Goal: Information Seeking & Learning: Learn about a topic

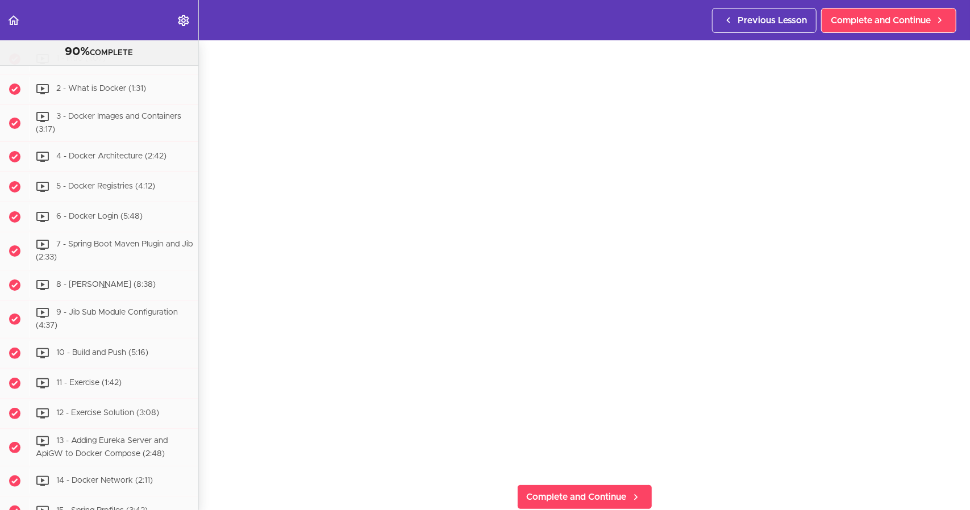
scroll to position [2829, 0]
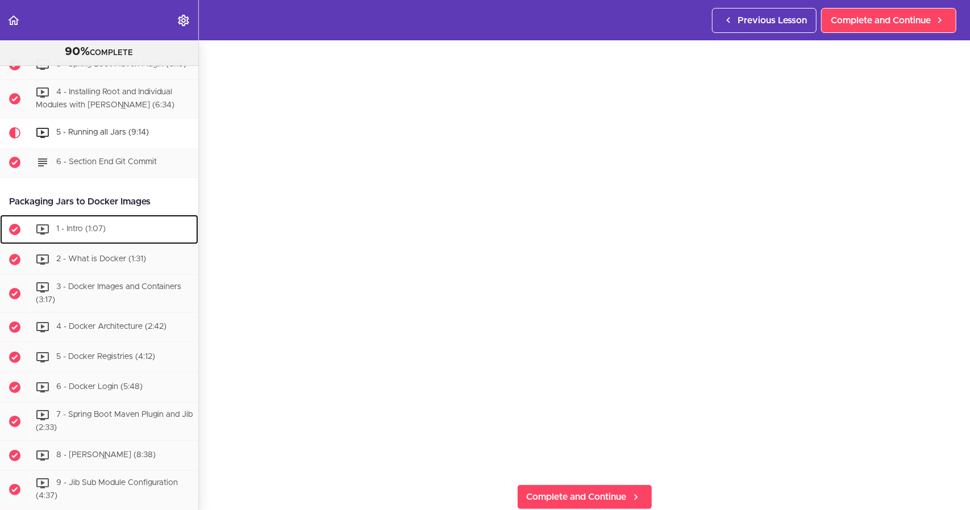
click at [124, 242] on div "1 - Intro (1:07)" at bounding box center [114, 229] width 169 height 25
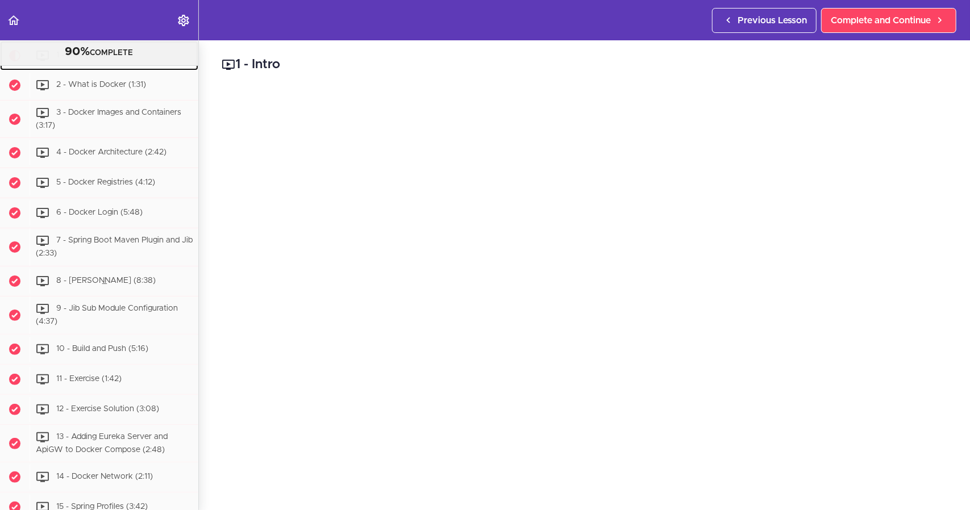
scroll to position [3010, 0]
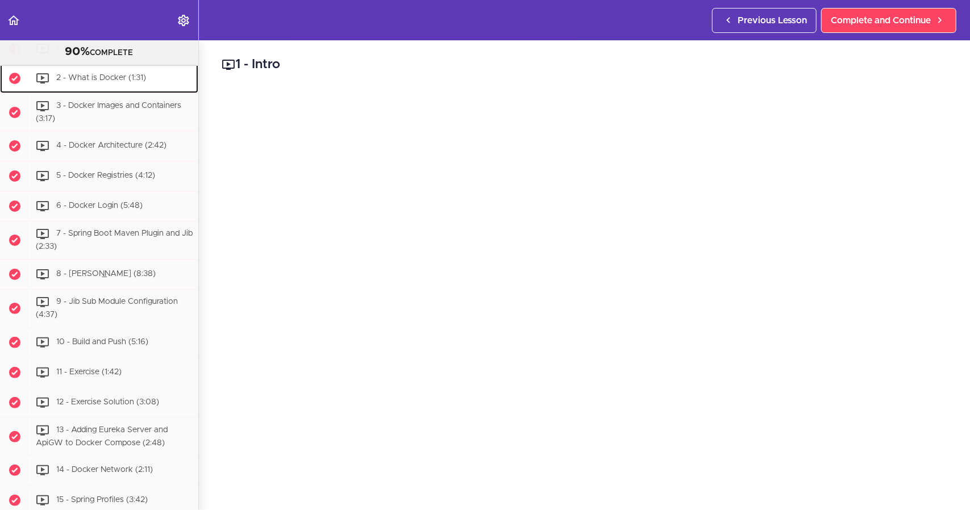
click at [126, 82] on span "2 - What is Docker (1:31)" at bounding box center [101, 78] width 90 height 8
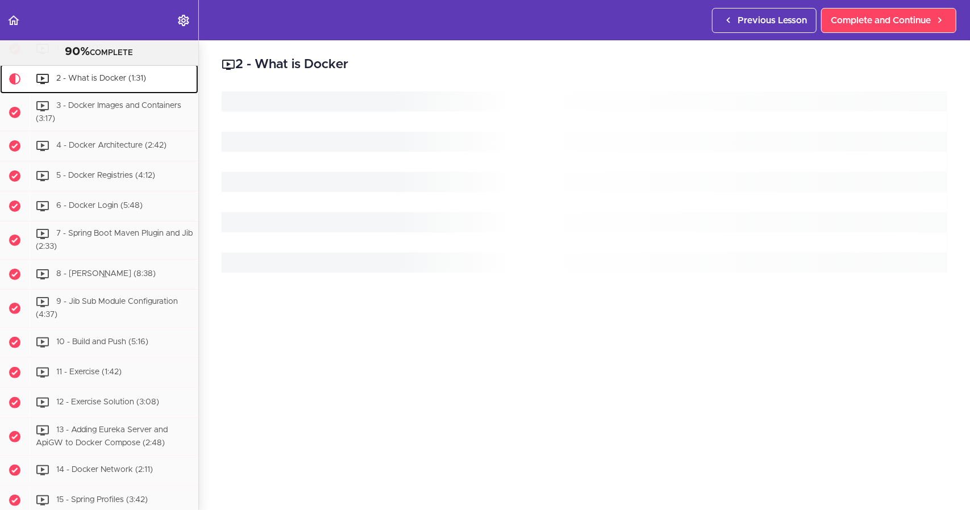
scroll to position [3040, 0]
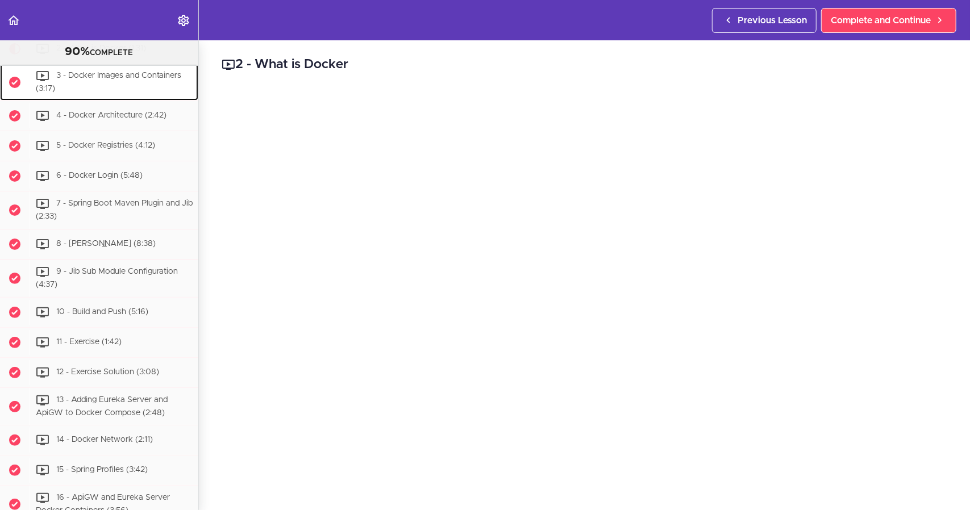
click at [77, 101] on div "3 - Docker Images and Containers (3:17)" at bounding box center [114, 83] width 169 height 38
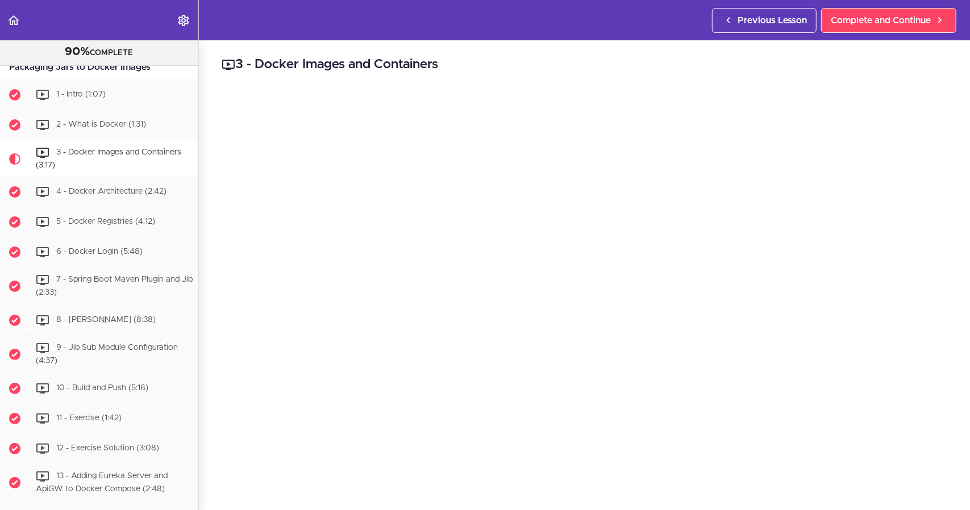
scroll to position [3001, 0]
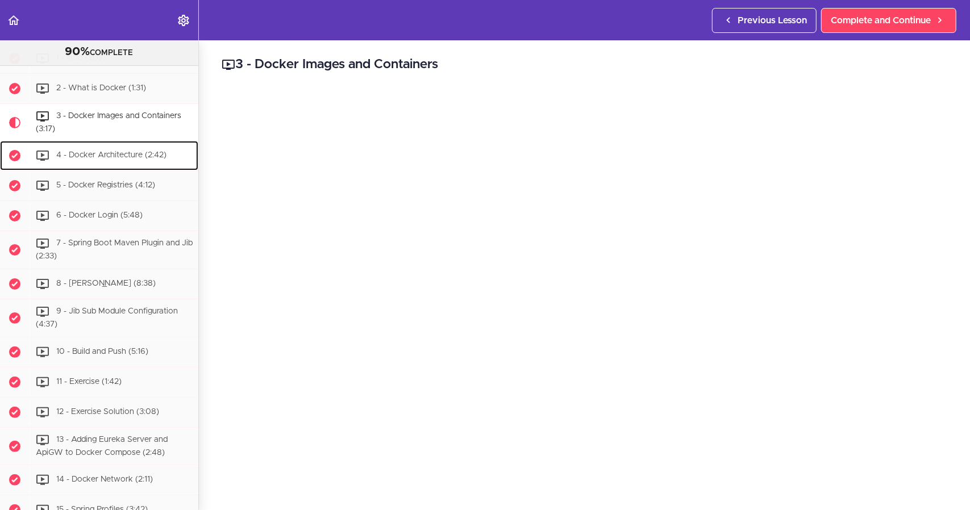
click at [122, 160] on span "4 - Docker Architecture (2:42)" at bounding box center [111, 156] width 110 height 8
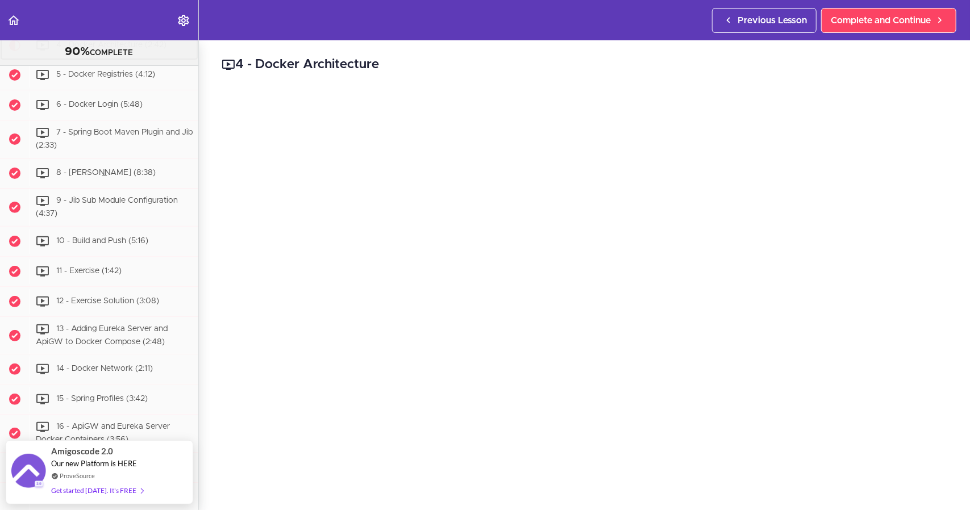
scroll to position [3108, 0]
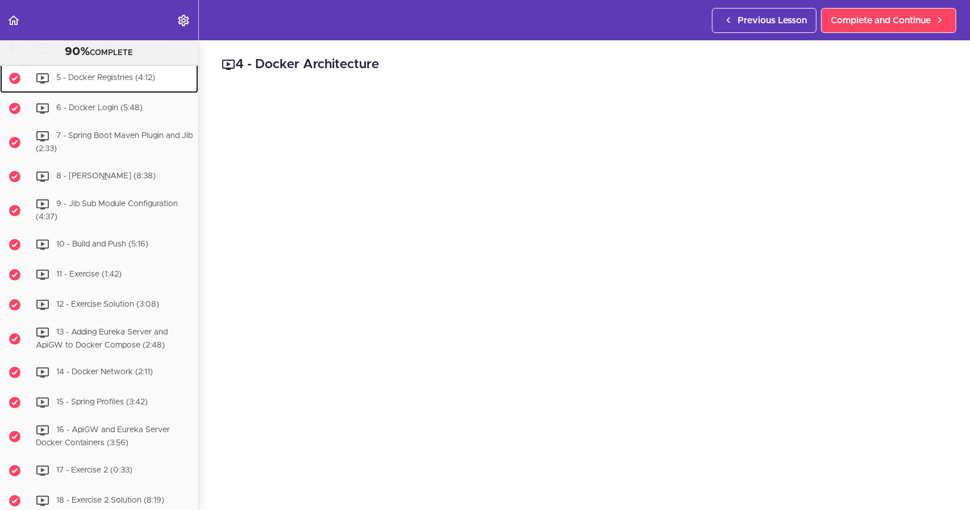
click at [95, 91] on div "5 - Docker Registries (4:12)" at bounding box center [114, 78] width 169 height 25
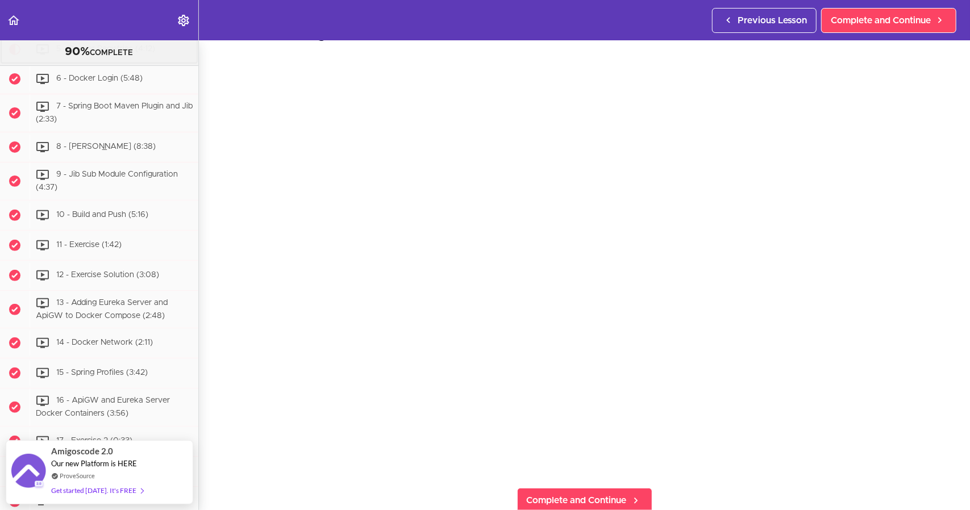
scroll to position [57, 0]
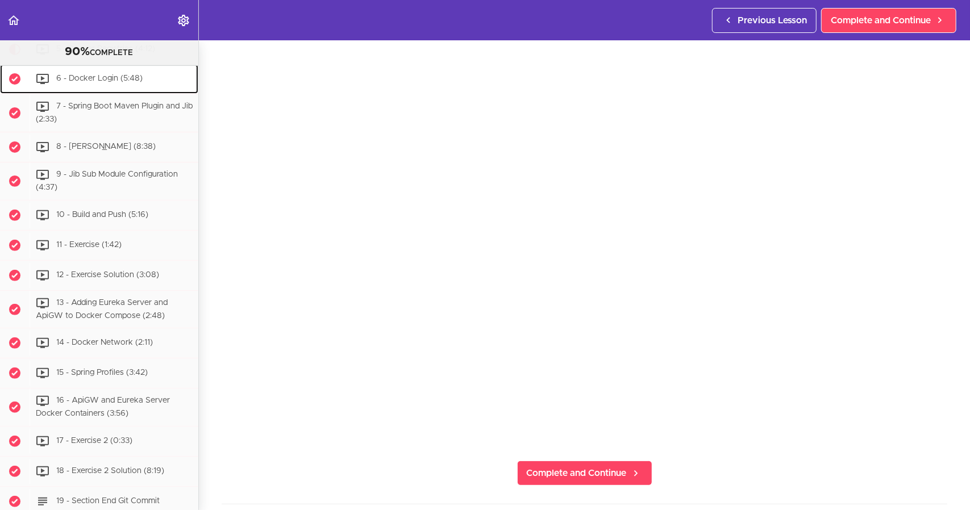
click at [99, 83] on span "6 - Docker Login (5:48)" at bounding box center [99, 79] width 86 height 8
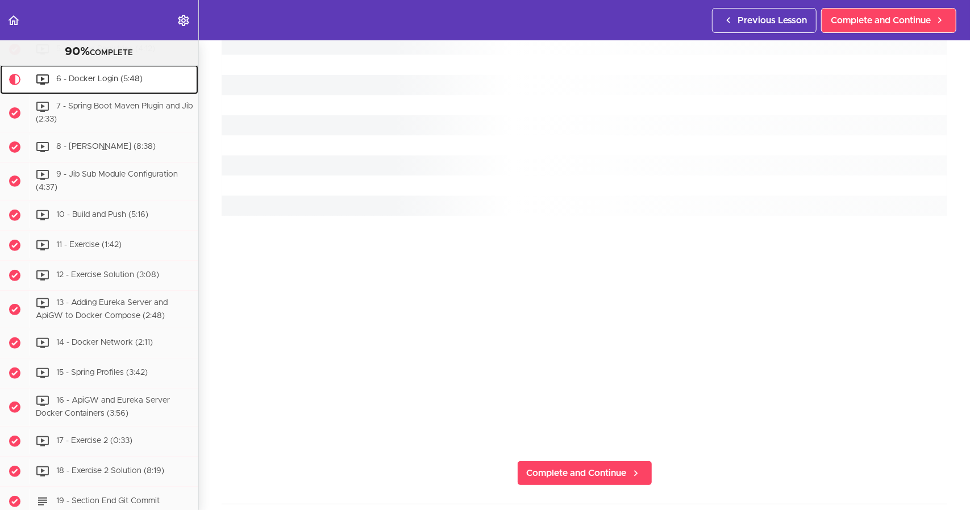
scroll to position [3168, 0]
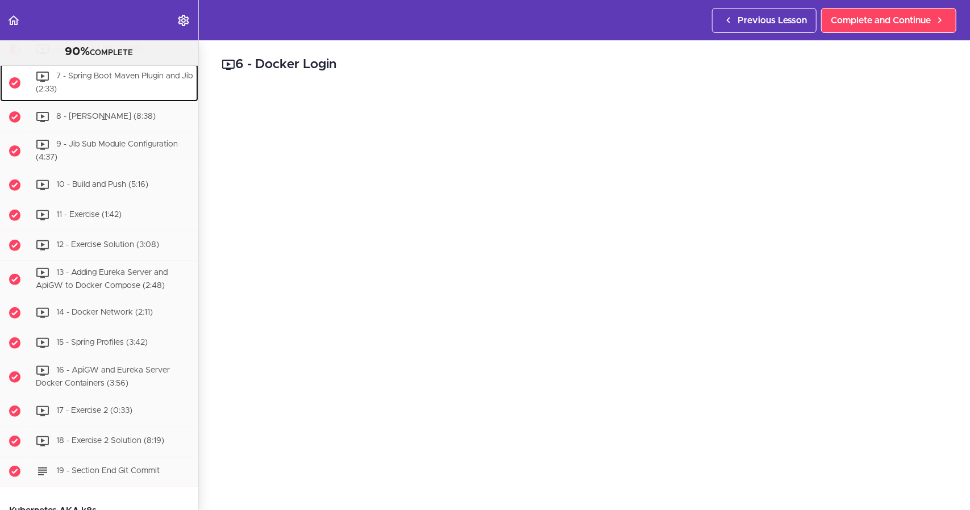
click at [128, 94] on span "7 - Spring Boot Maven Plugin and Jib (2:33)" at bounding box center [114, 83] width 157 height 21
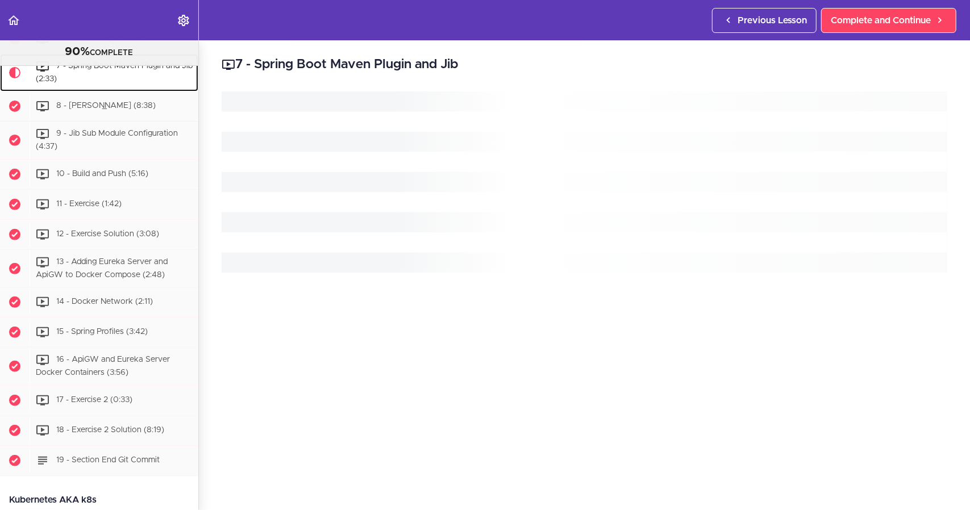
scroll to position [3198, 0]
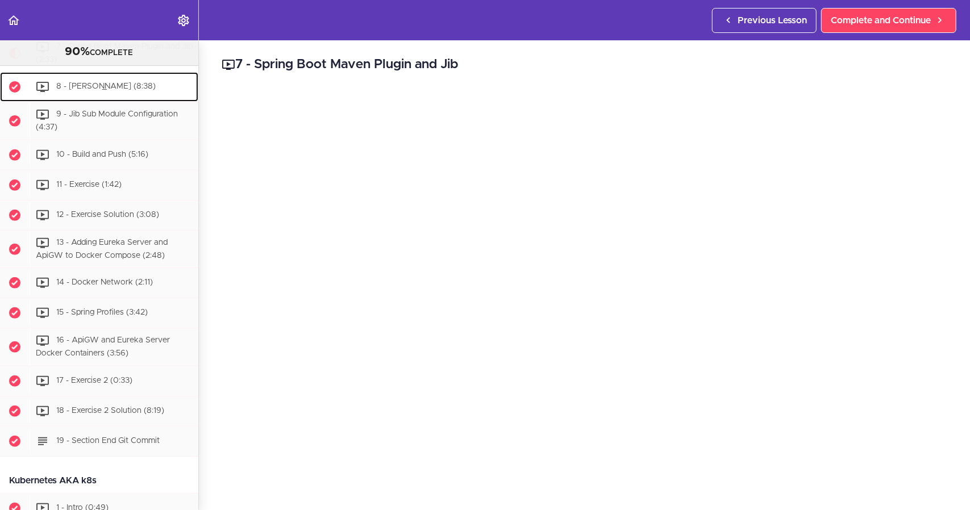
click at [114, 99] on div "8 - [PERSON_NAME] (8:38)" at bounding box center [114, 86] width 169 height 25
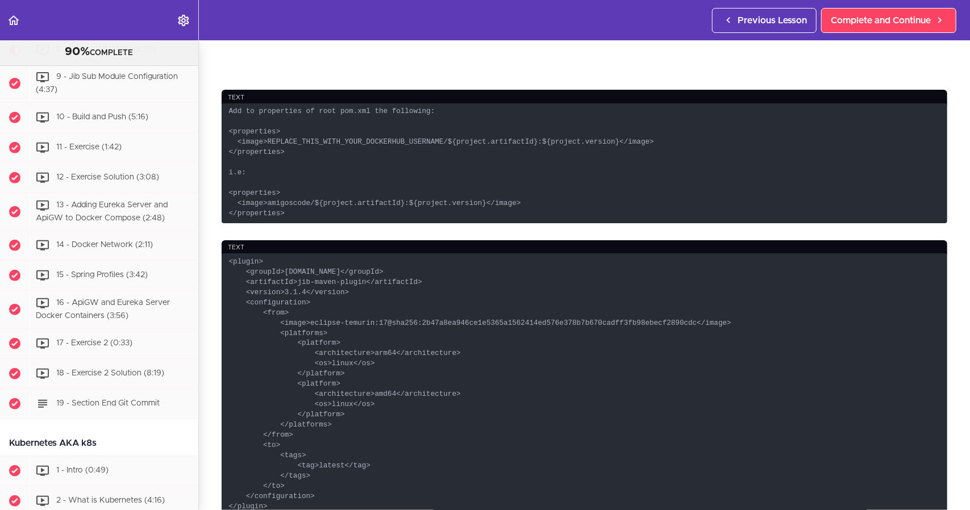
scroll to position [568, 0]
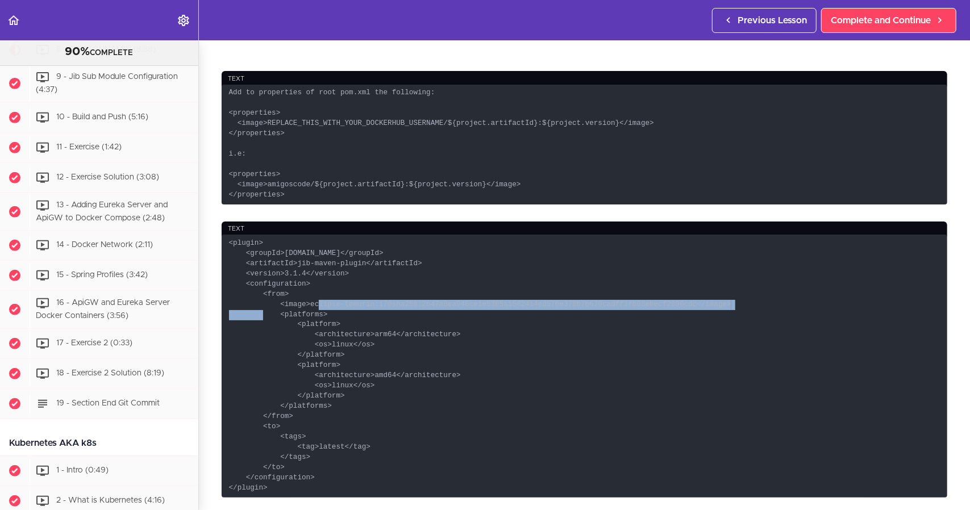
drag, startPoint x: 276, startPoint y: 321, endPoint x: 696, endPoint y: 322, distance: 419.5
click at [696, 322] on code "<plugin> <groupId>[DOMAIN_NAME]</groupId> <artifactId>jib-maven-plugin</artifac…" at bounding box center [585, 366] width 726 height 263
copy code "<image>eclipse-temurin:17@sha256:2b47a8ea946ce1e5365a1562414ed576e378b7b670cadf…"
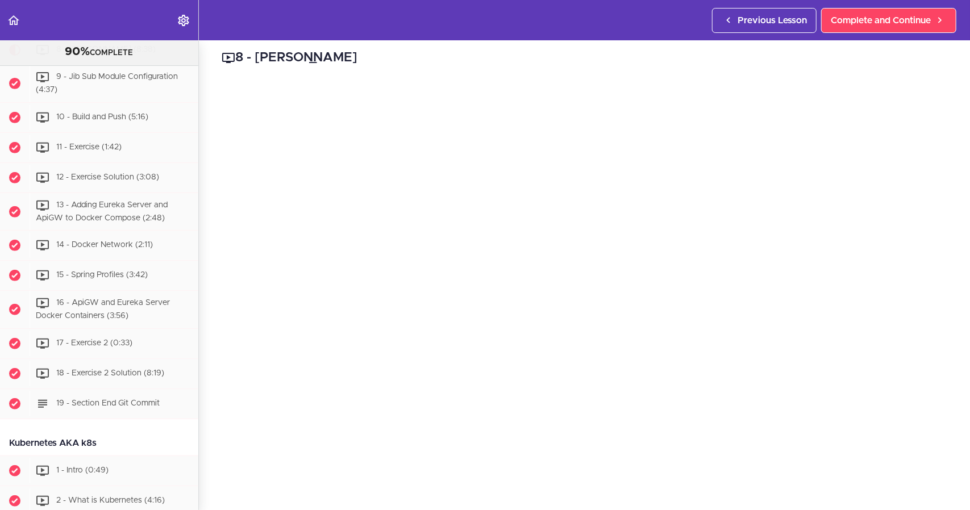
scroll to position [0, 0]
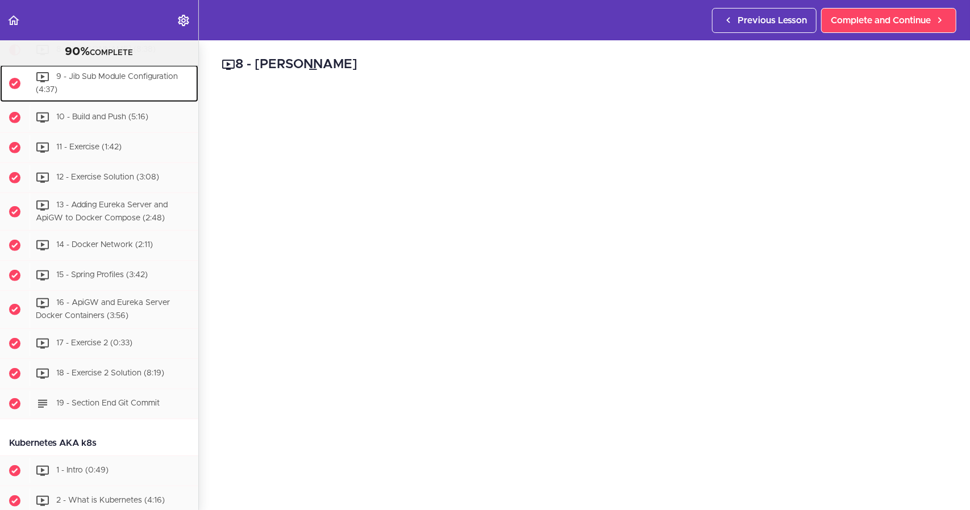
click at [124, 102] on div "9 - Jib Sub Module Configuration (4:37)" at bounding box center [114, 84] width 169 height 38
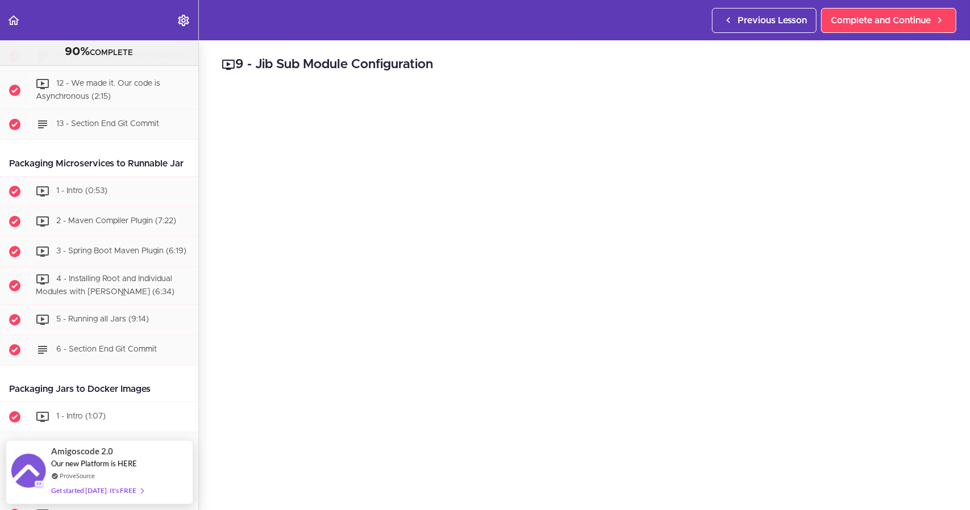
scroll to position [2640, 0]
drag, startPoint x: 30, startPoint y: 212, endPoint x: 8, endPoint y: 198, distance: 26.0
click at [8, 179] on div "Packaging Microservices to Runnable Jar" at bounding box center [99, 166] width 198 height 26
copy div "Packaging Microservices to Runnable Jar"
